Goal: Information Seeking & Learning: Compare options

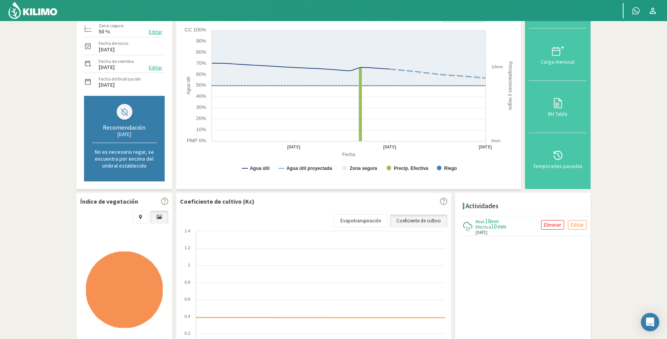
scroll to position [128, 0]
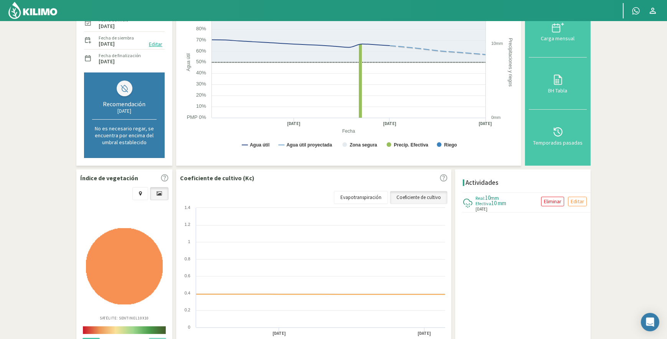
click at [163, 190] on link at bounding box center [159, 193] width 18 height 13
click at [158, 192] on icon at bounding box center [159, 193] width 5 height 5
click at [138, 192] on link at bounding box center [140, 193] width 16 height 13
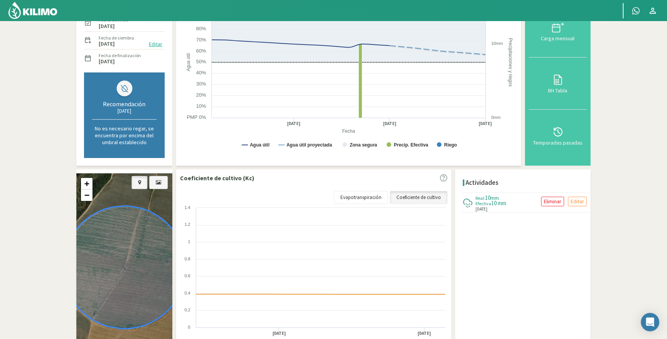
click at [161, 185] on link at bounding box center [158, 182] width 18 height 13
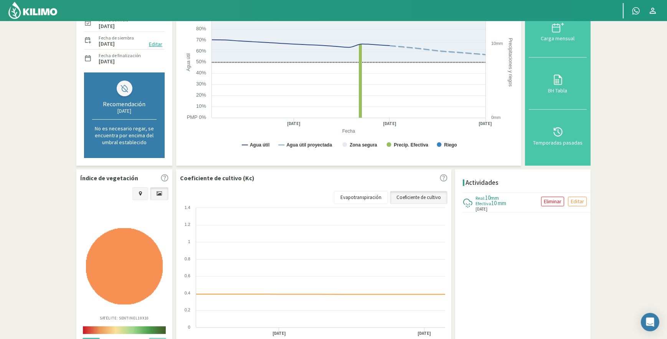
click at [141, 191] on icon at bounding box center [140, 193] width 3 height 5
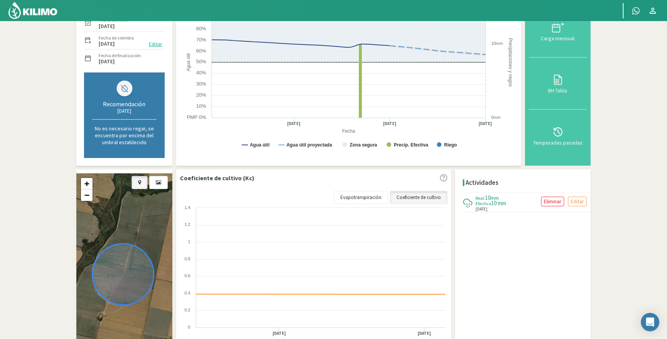
drag, startPoint x: 99, startPoint y: 264, endPoint x: 111, endPoint y: 277, distance: 17.4
click at [111, 277] on icon at bounding box center [123, 274] width 61 height 61
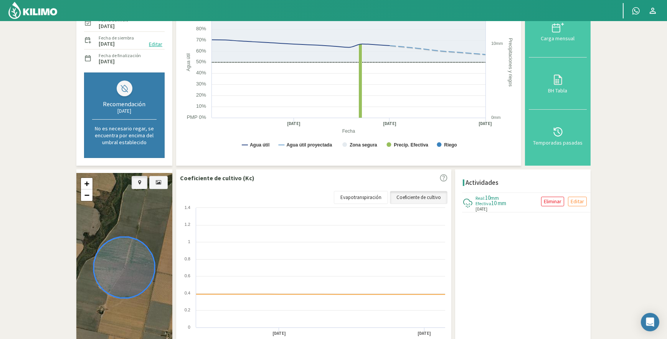
click at [158, 180] on icon at bounding box center [158, 182] width 5 height 5
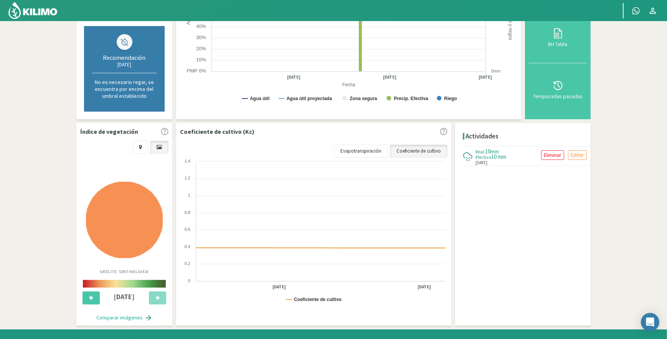
scroll to position [186, 0]
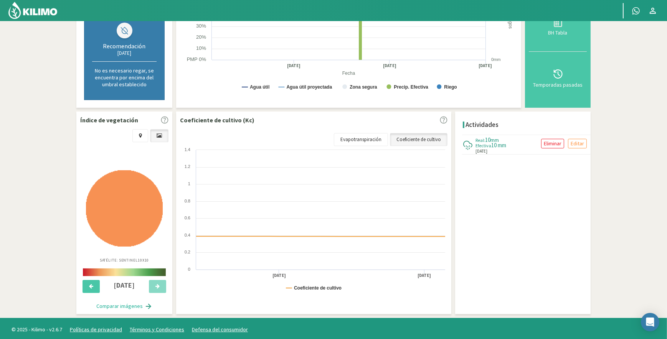
click at [120, 306] on button "Comparar imágenes" at bounding box center [124, 306] width 71 height 15
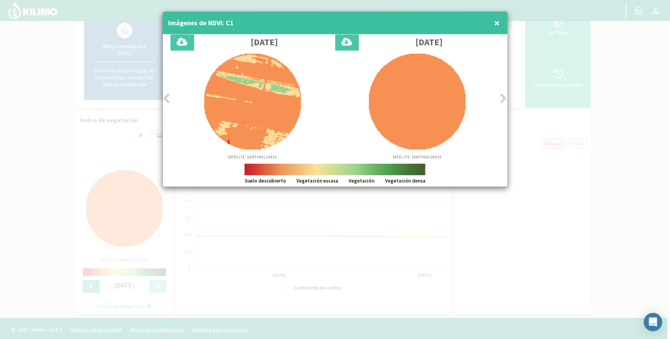
click at [167, 98] on icon at bounding box center [167, 98] width 8 height 11
click at [166, 99] on icon at bounding box center [167, 98] width 8 height 11
click at [503, 100] on icon at bounding box center [504, 98] width 8 height 11
click at [496, 22] on span "×" at bounding box center [496, 23] width 5 height 13
